Goal: Information Seeking & Learning: Check status

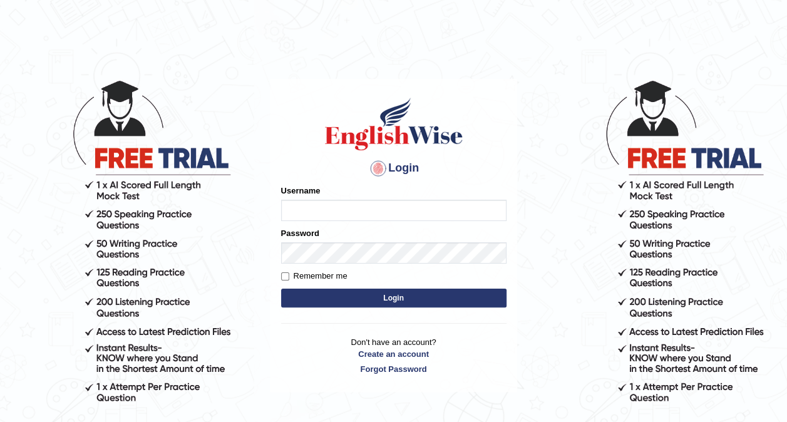
type input "Nivram91"
click at [398, 307] on button "Login" at bounding box center [393, 298] width 225 height 19
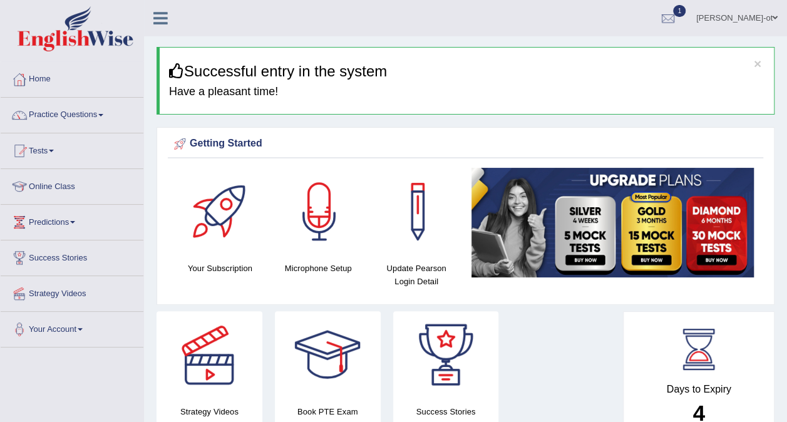
click at [43, 194] on link "Online Class" at bounding box center [72, 184] width 143 height 31
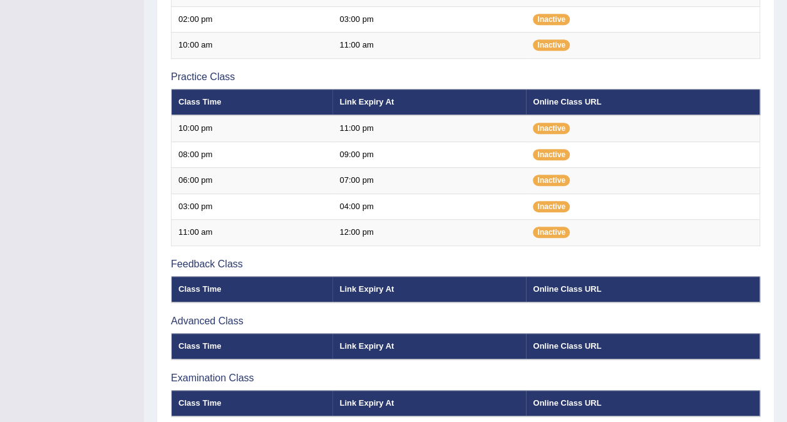
scroll to position [432, 0]
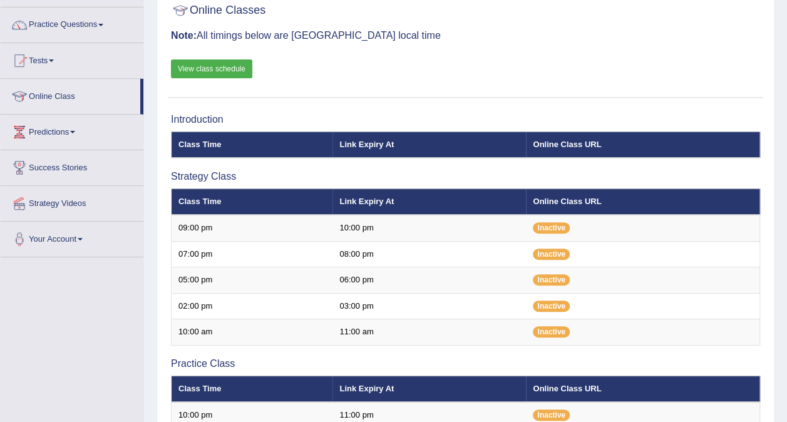
scroll to position [106, 0]
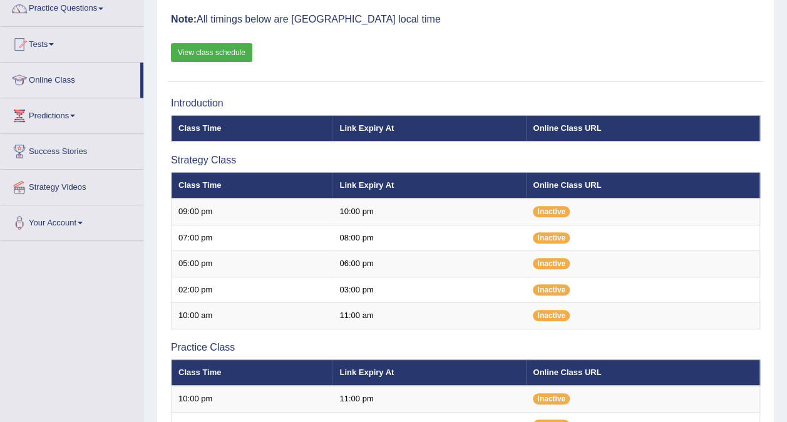
click at [205, 50] on link "View class schedule" at bounding box center [211, 52] width 81 height 19
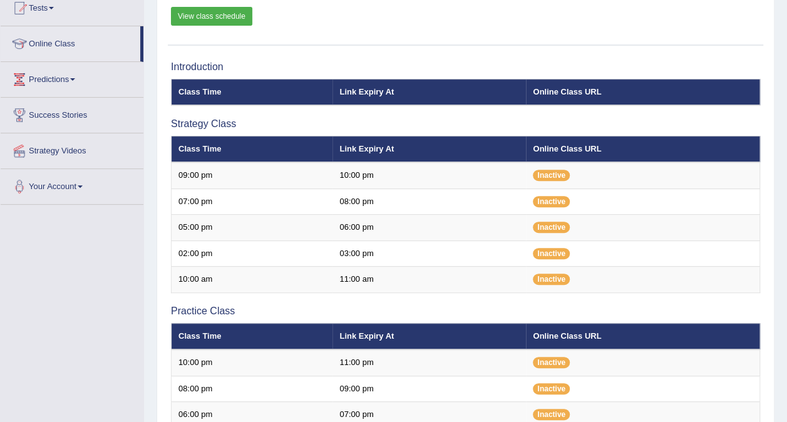
scroll to position [145, 0]
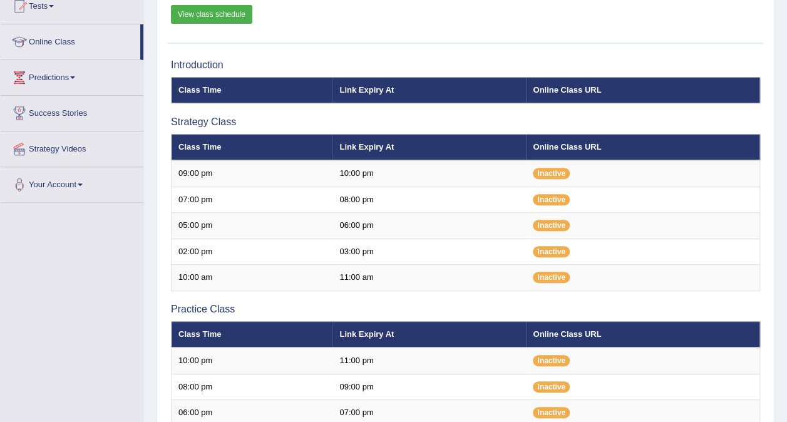
click at [555, 172] on span "Inactive" at bounding box center [551, 173] width 37 height 11
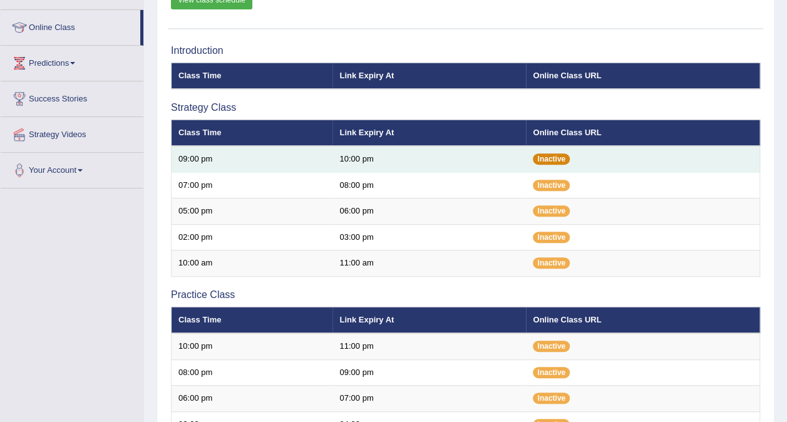
scroll to position [159, 0]
click at [359, 133] on th "Link Expiry At" at bounding box center [429, 133] width 193 height 26
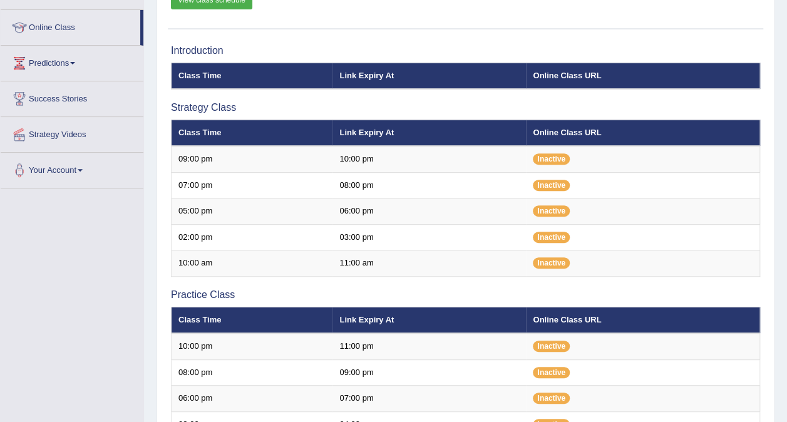
click at [349, 161] on td "10:00 pm" at bounding box center [429, 159] width 193 height 26
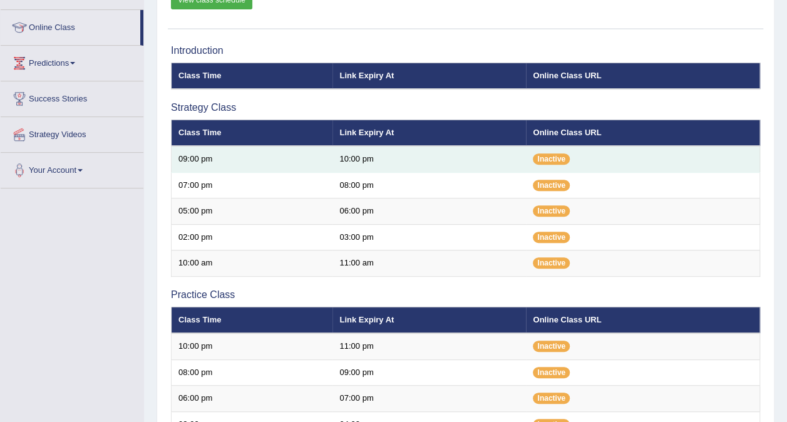
click at [353, 163] on td "10:00 pm" at bounding box center [429, 159] width 193 height 26
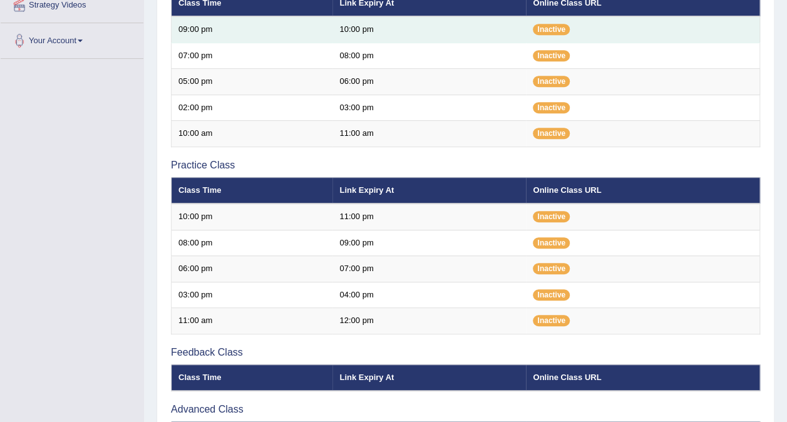
scroll to position [287, 0]
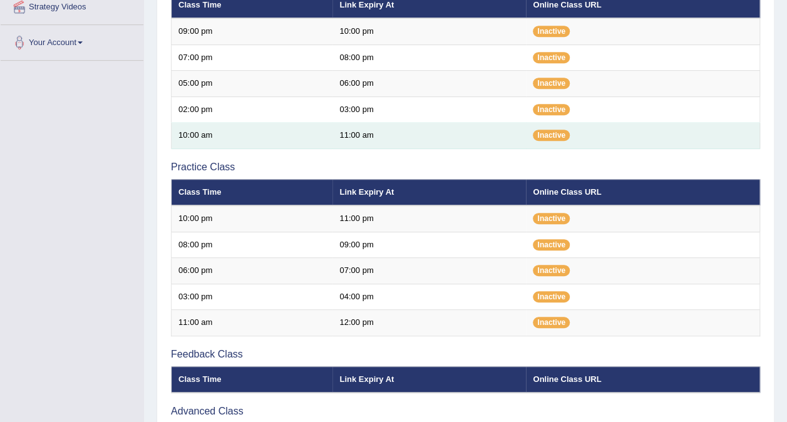
click at [293, 138] on td "10:00 am" at bounding box center [253, 136] width 162 height 26
click at [245, 140] on td "10:00 am" at bounding box center [253, 136] width 162 height 26
click at [199, 139] on td "10:00 am" at bounding box center [253, 136] width 162 height 26
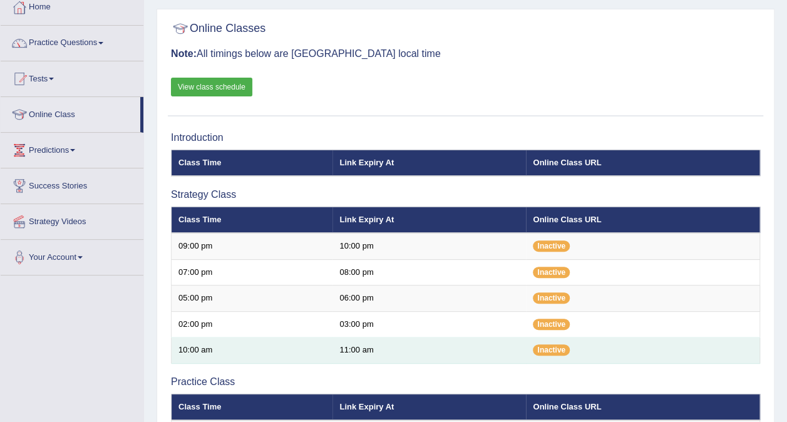
scroll to position [70, 0]
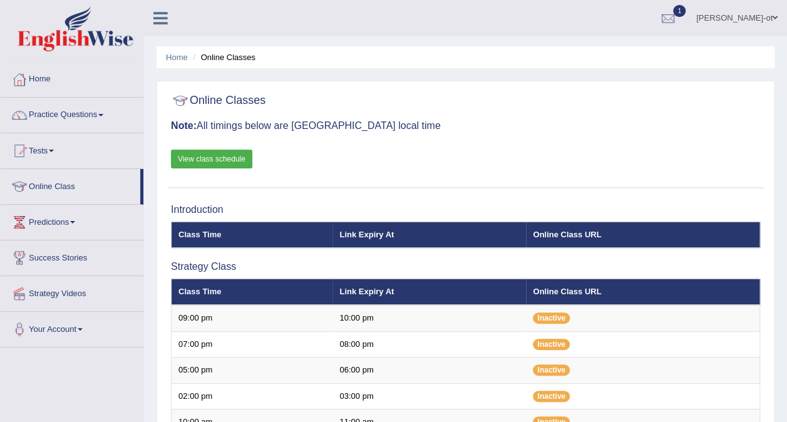
click at [161, 18] on icon at bounding box center [160, 18] width 14 height 16
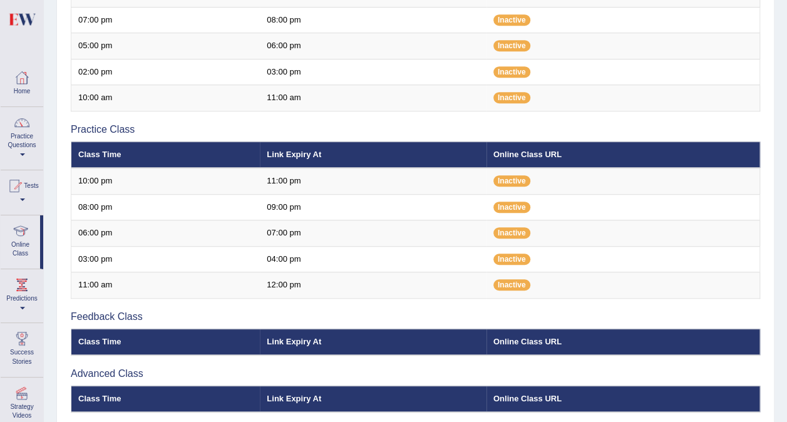
scroll to position [438, 0]
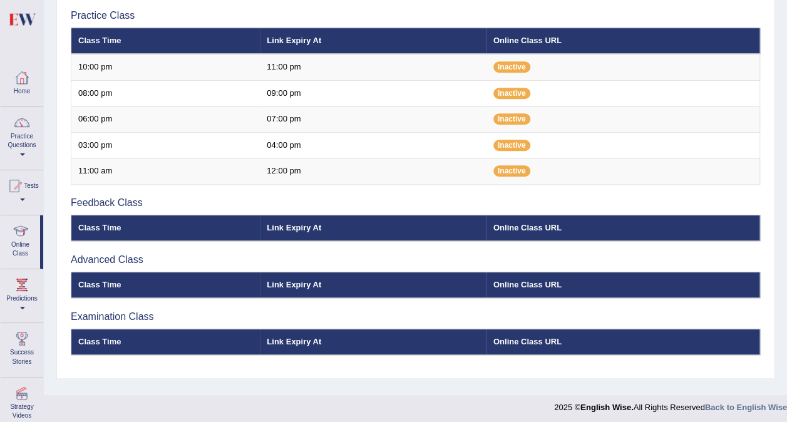
click at [109, 226] on th "Class Time" at bounding box center [165, 228] width 189 height 26
click at [210, 217] on th "Class Time" at bounding box center [165, 228] width 189 height 26
click at [313, 215] on th "Link Expiry At" at bounding box center [373, 228] width 227 height 26
click at [302, 224] on th "Link Expiry At" at bounding box center [373, 228] width 227 height 26
click at [312, 289] on th "Link Expiry At" at bounding box center [373, 285] width 227 height 26
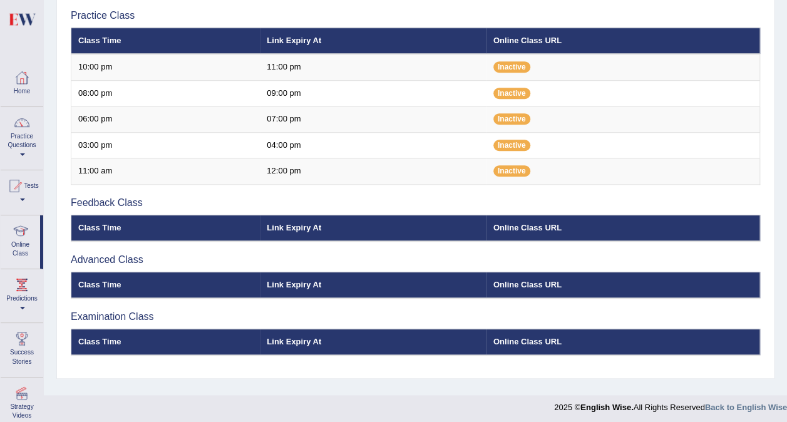
click at [322, 341] on th "Link Expiry At" at bounding box center [373, 342] width 227 height 26
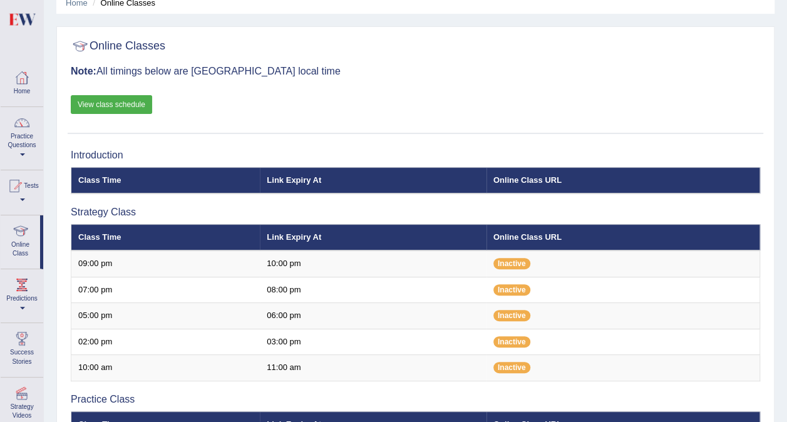
scroll to position [0, 0]
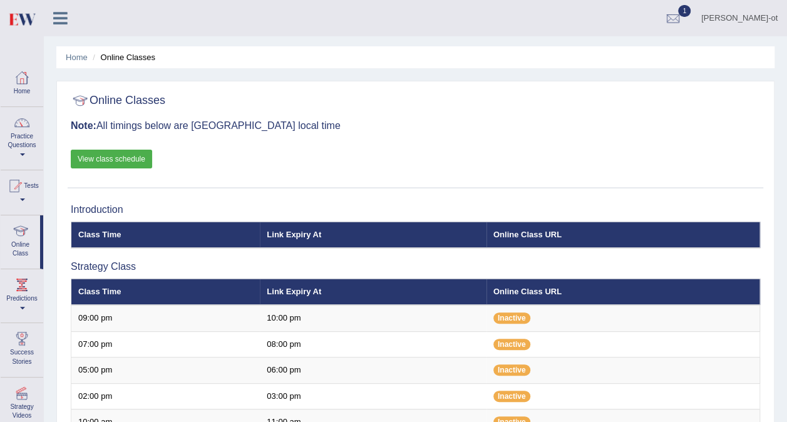
click at [15, 80] on div at bounding box center [22, 77] width 19 height 19
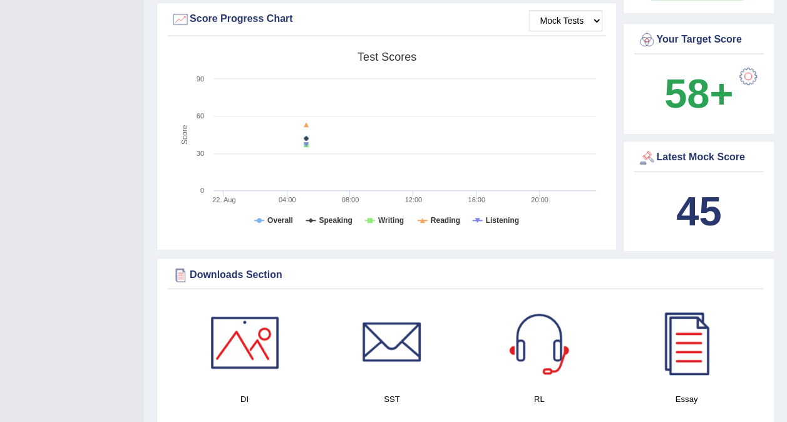
scroll to position [368, 0]
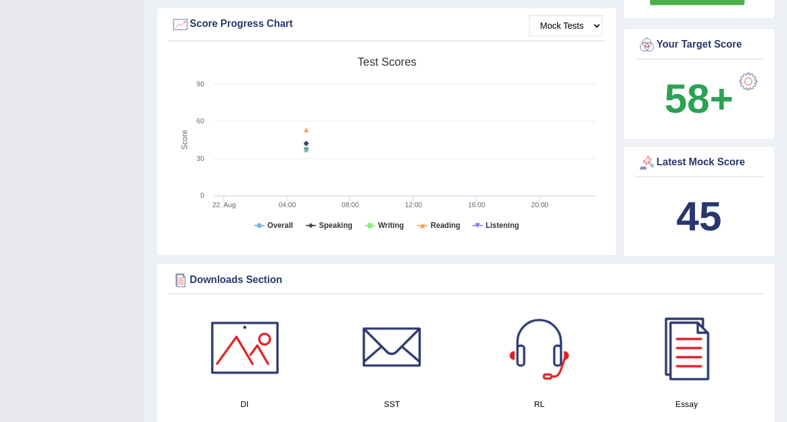
click at [682, 205] on b "45" at bounding box center [698, 216] width 45 height 46
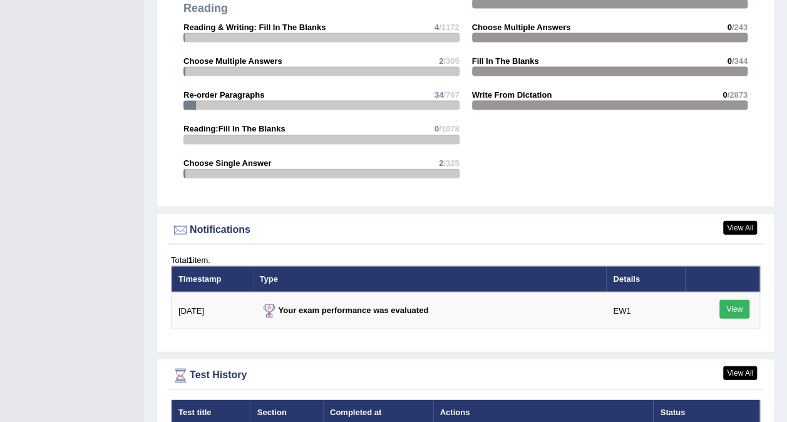
scroll to position [1408, 0]
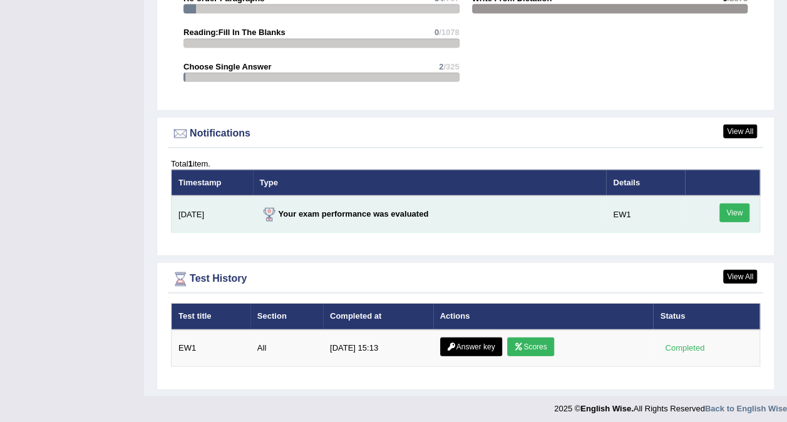
click at [740, 214] on link "View" at bounding box center [734, 213] width 30 height 19
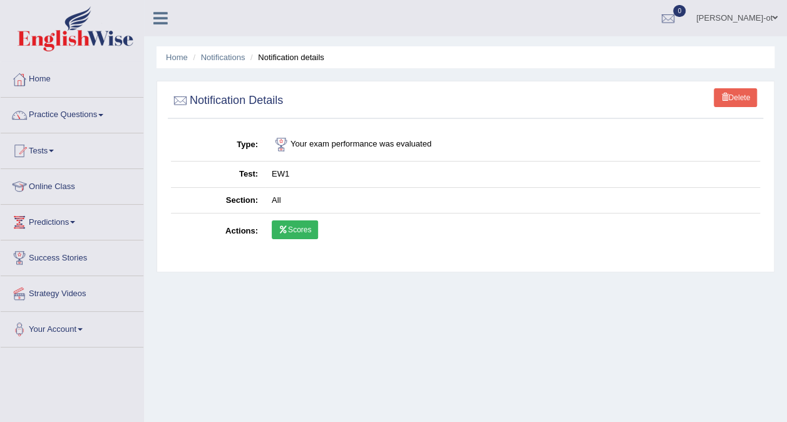
click at [299, 232] on link "Scores" at bounding box center [295, 229] width 46 height 19
